Goal: Complete application form: Complete application form

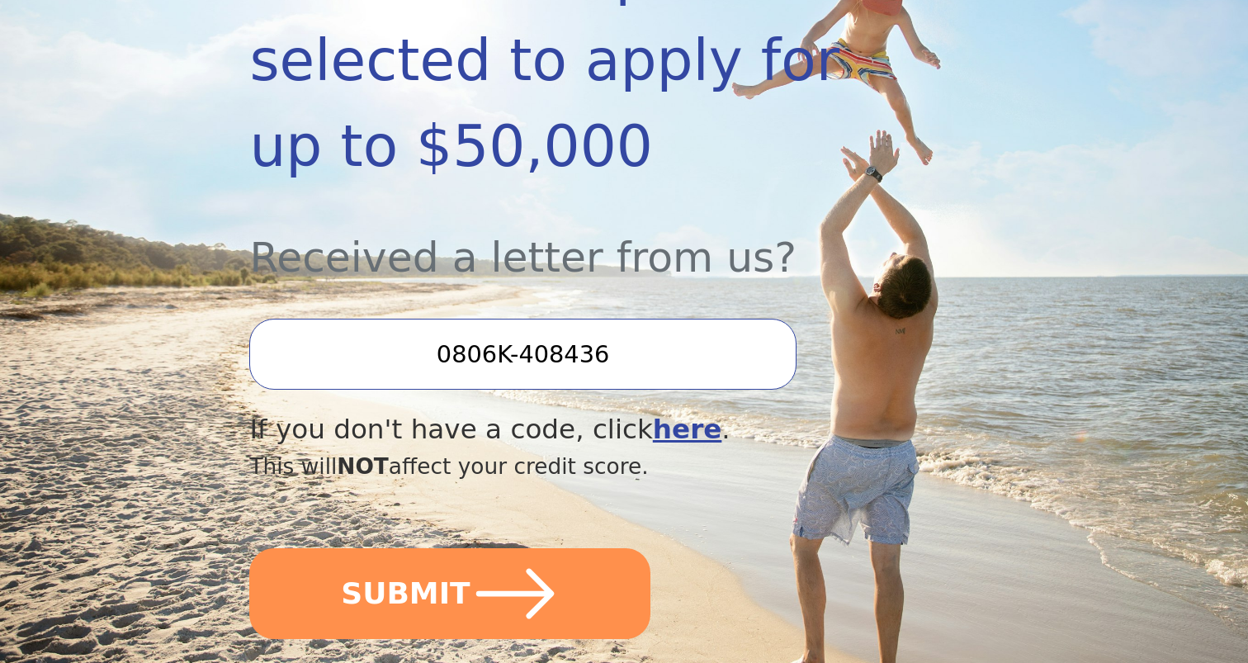
scroll to position [427, 0]
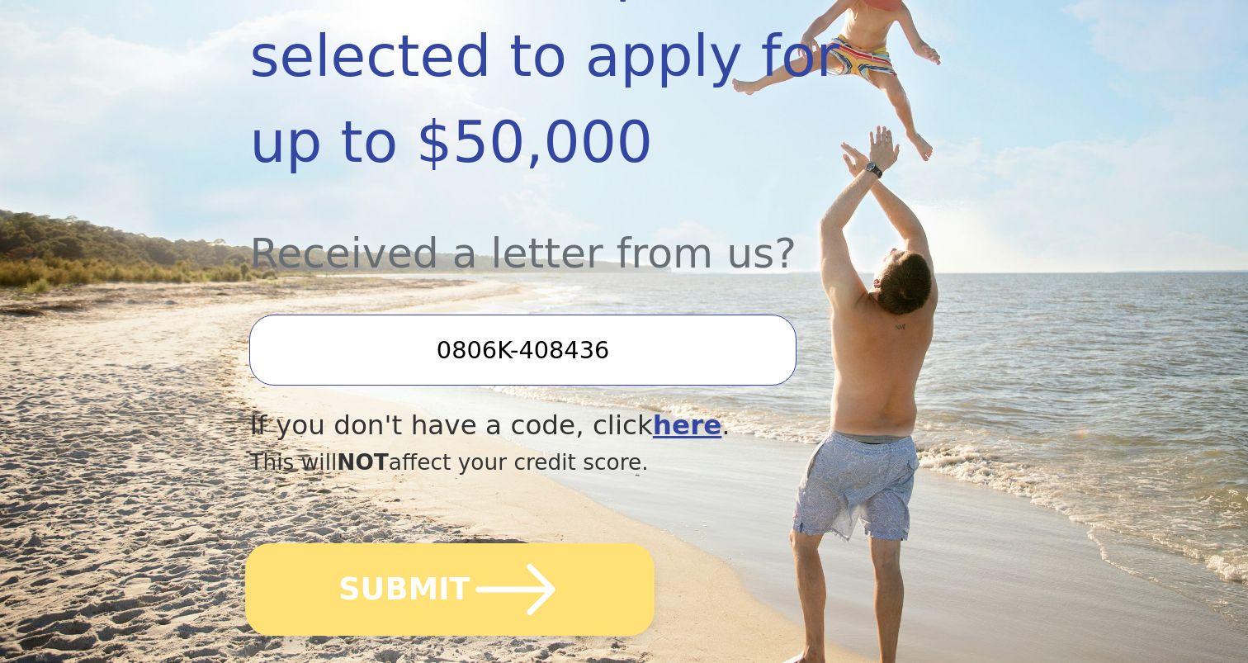
click at [518, 544] on icon "submit" at bounding box center [515, 589] width 91 height 91
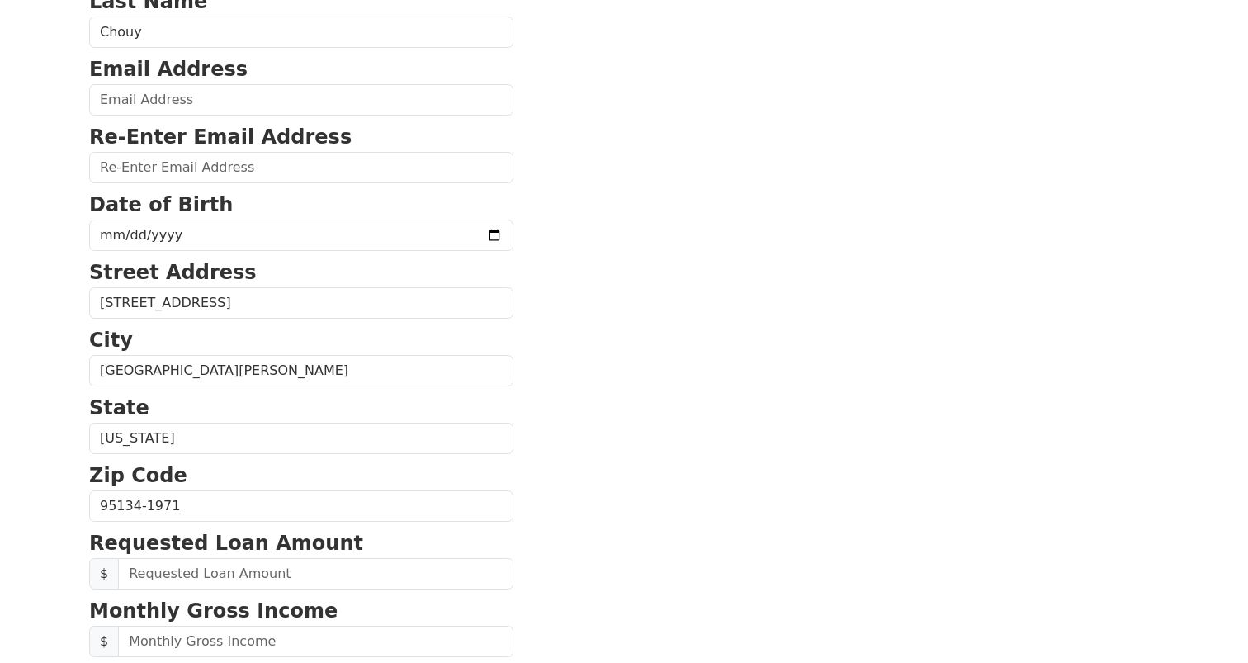
scroll to position [217, 0]
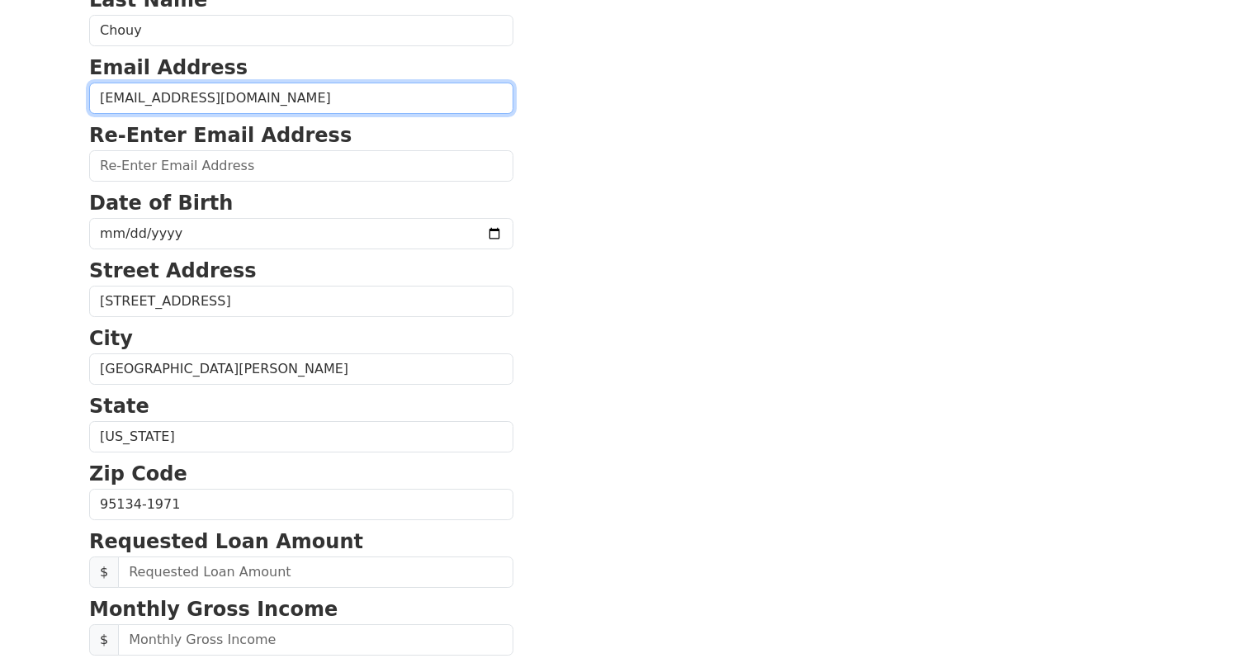
type input "hchouy@aim.com"
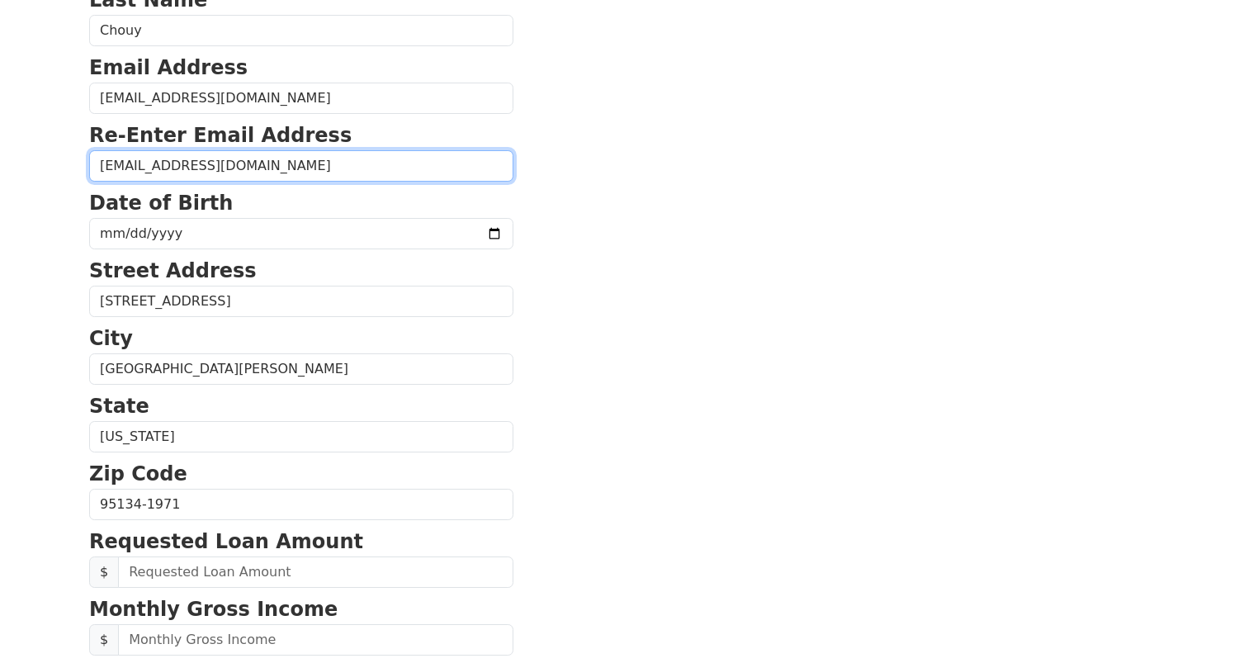
type input "hchouy@aim.com"
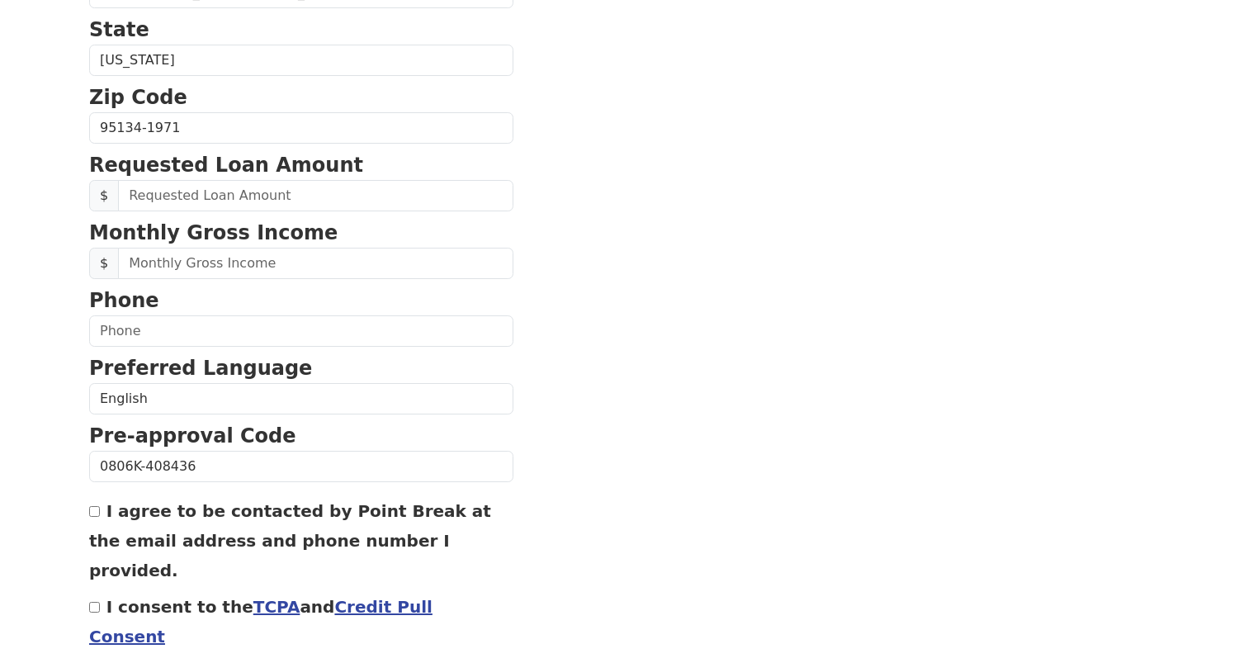
scroll to position [622, 0]
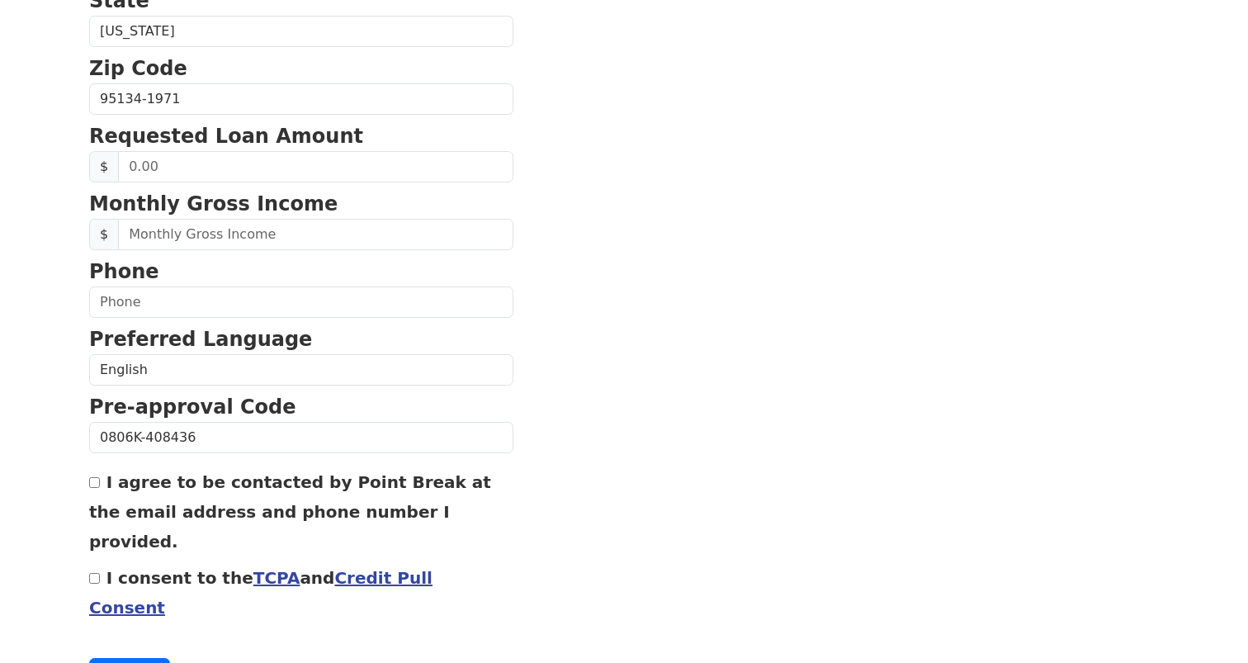
type input "1970-11-05"
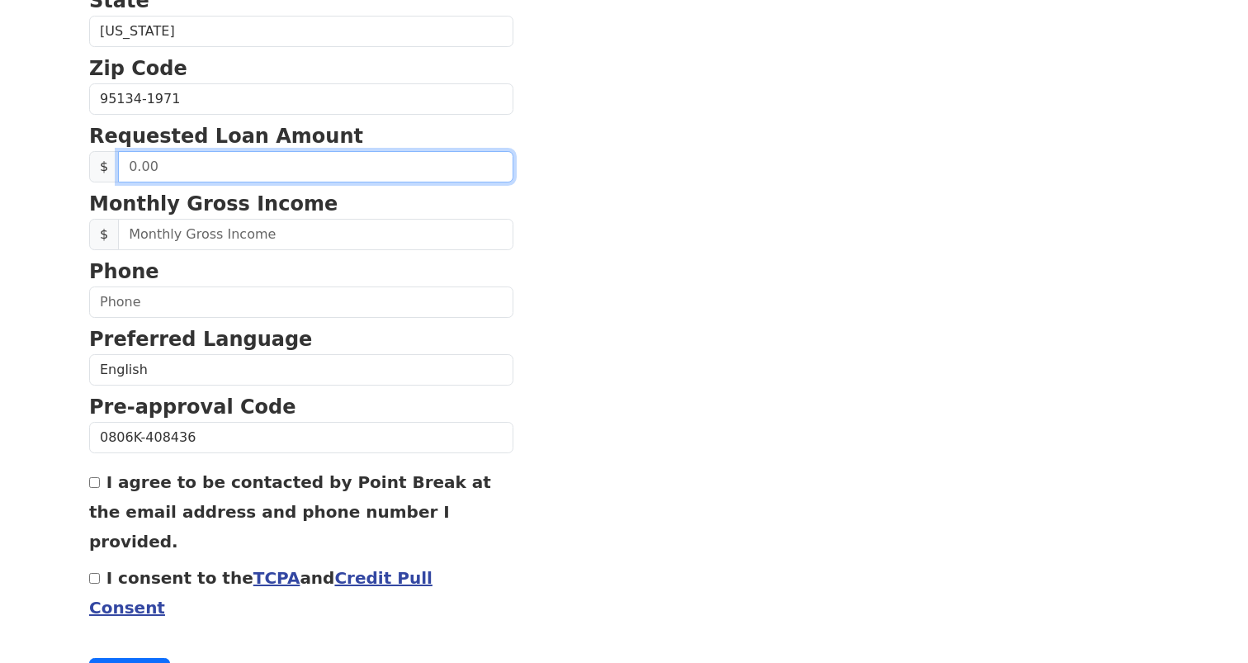
click at [330, 168] on input "text" at bounding box center [315, 166] width 395 height 31
type input "40,000.00"
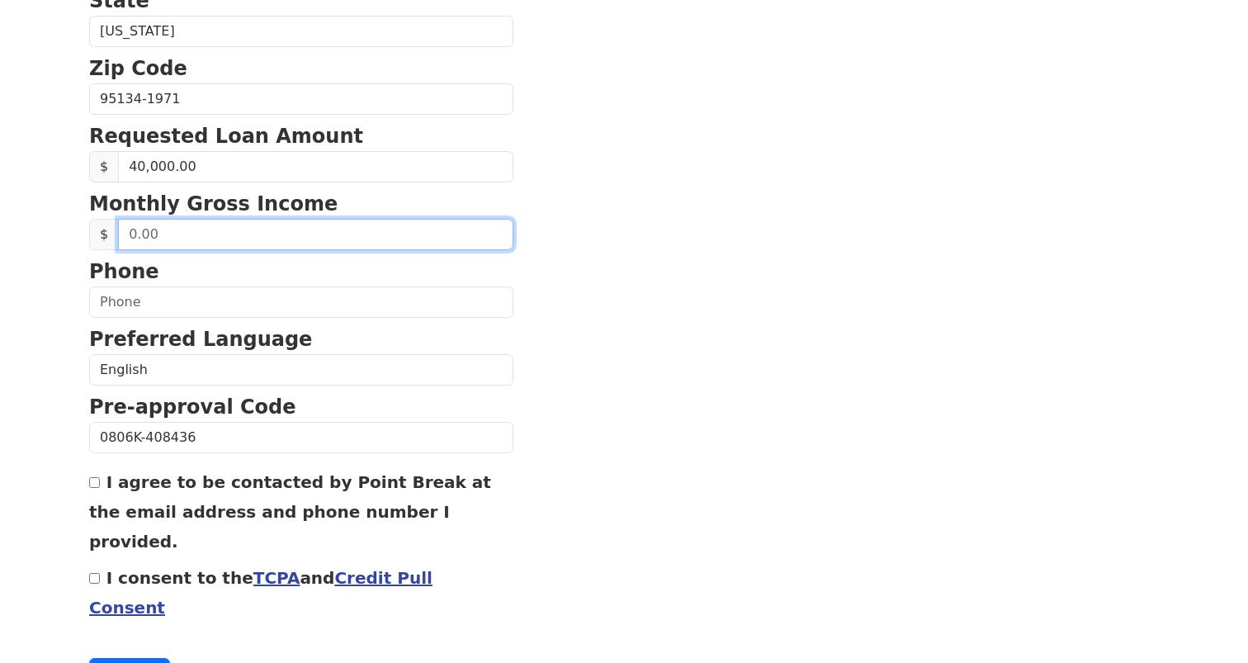
click at [345, 237] on input "text" at bounding box center [315, 234] width 395 height 31
type input "12,833.00"
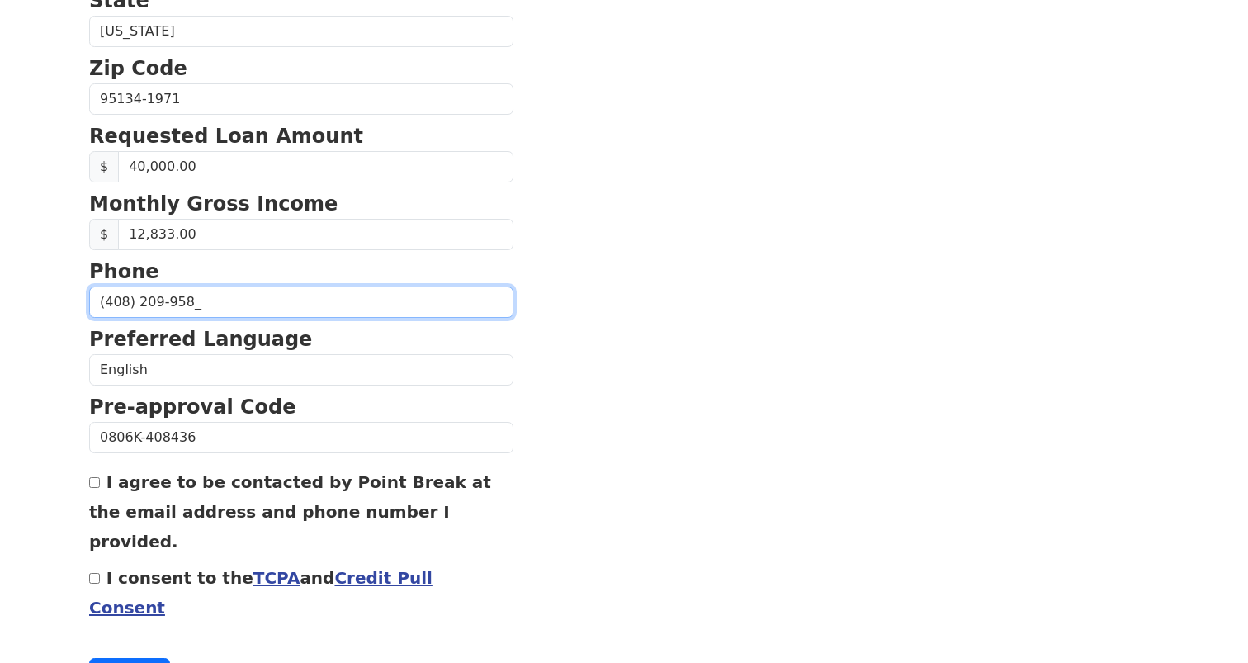
type input "(408) 209-9585"
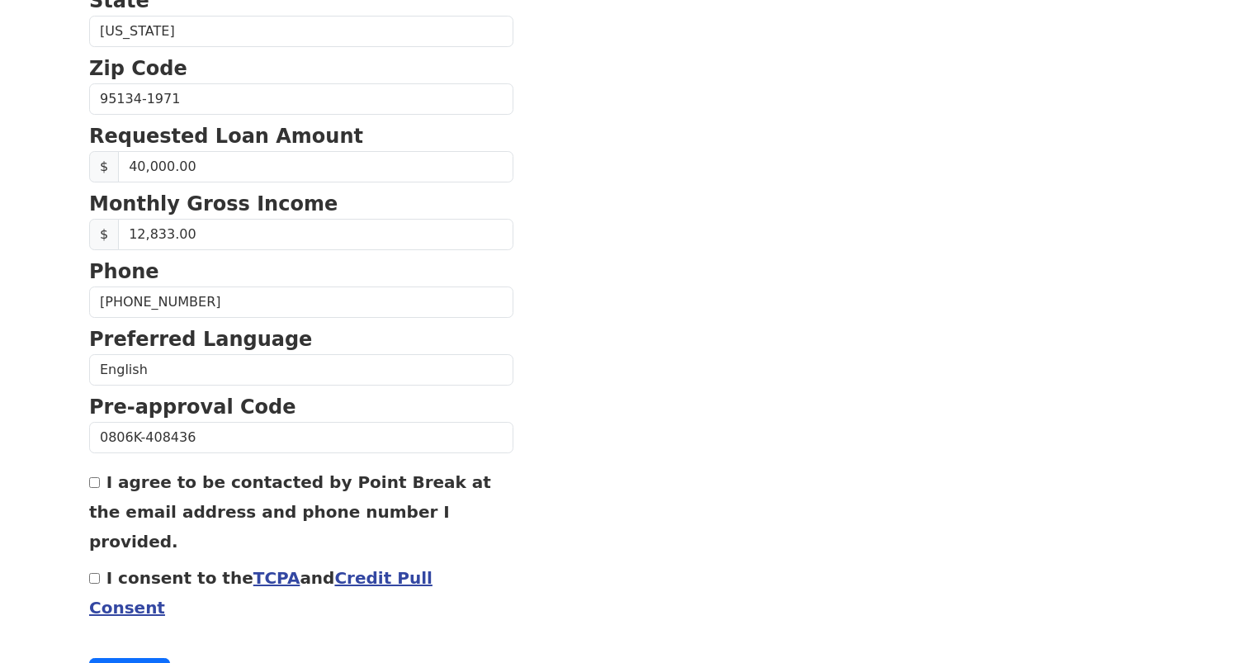
click at [91, 573] on input "I consent to the TCPA and Credit Pull Consent" at bounding box center [94, 578] width 11 height 11
checkbox input "true"
click at [120, 658] on button "Continue" at bounding box center [129, 673] width 81 height 31
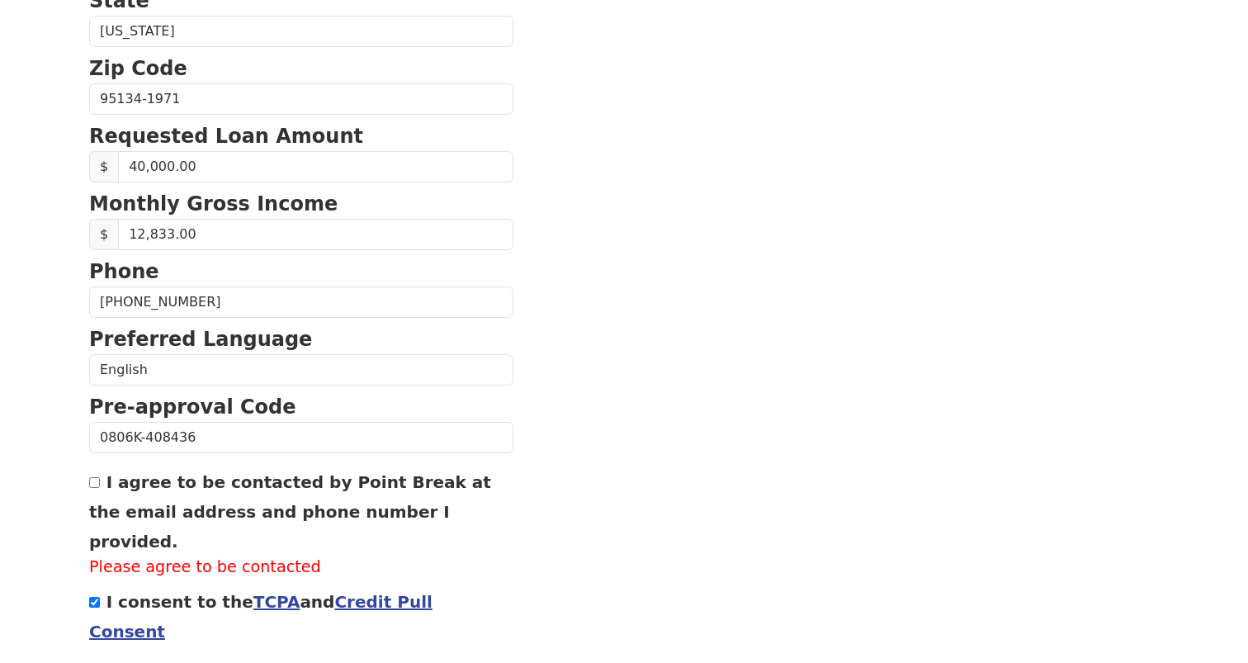
click at [97, 481] on input "I agree to be contacted by Point Break at the email address and phone number I …" at bounding box center [94, 482] width 11 height 11
checkbox input "true"
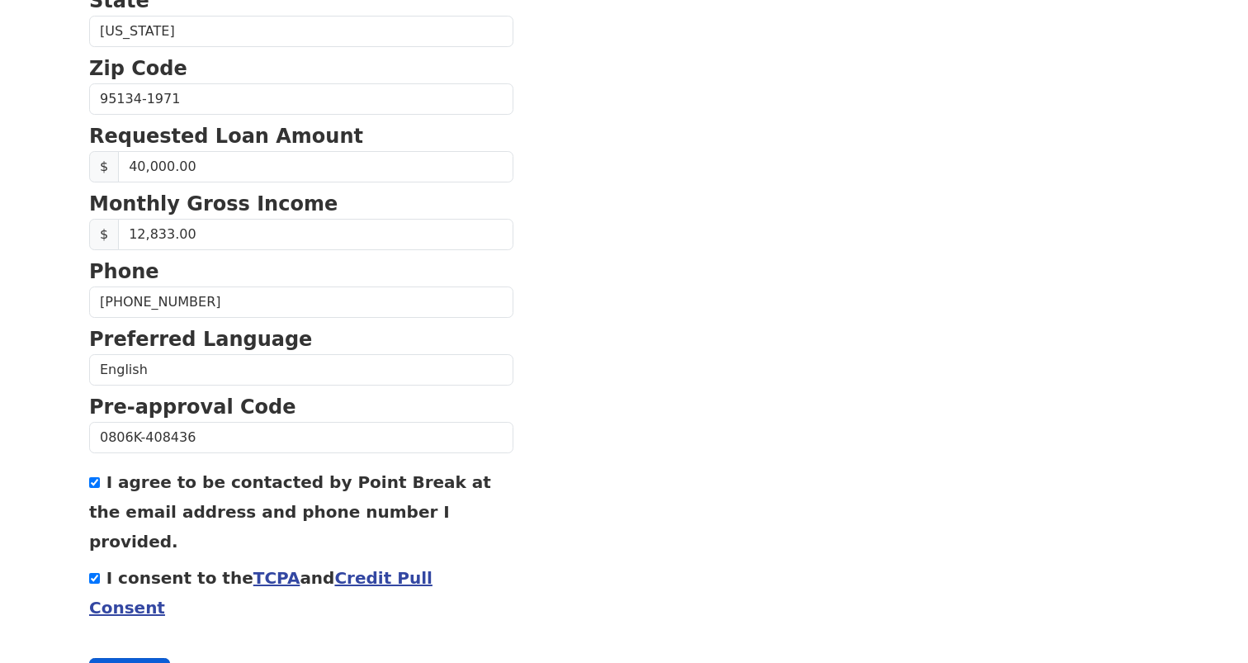
click at [125, 658] on button "Continue" at bounding box center [129, 673] width 81 height 31
